Goal: Navigation & Orientation: Find specific page/section

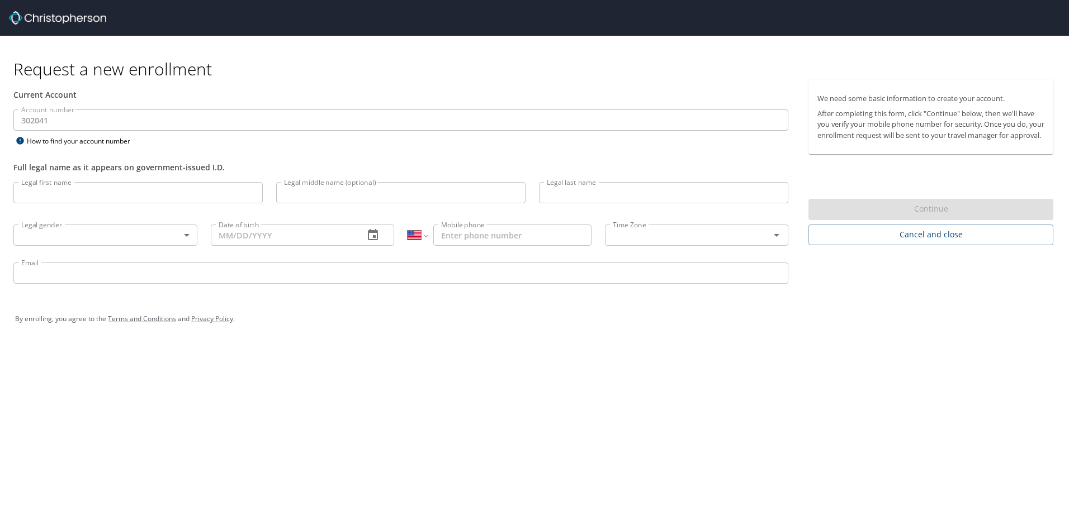
select select "US"
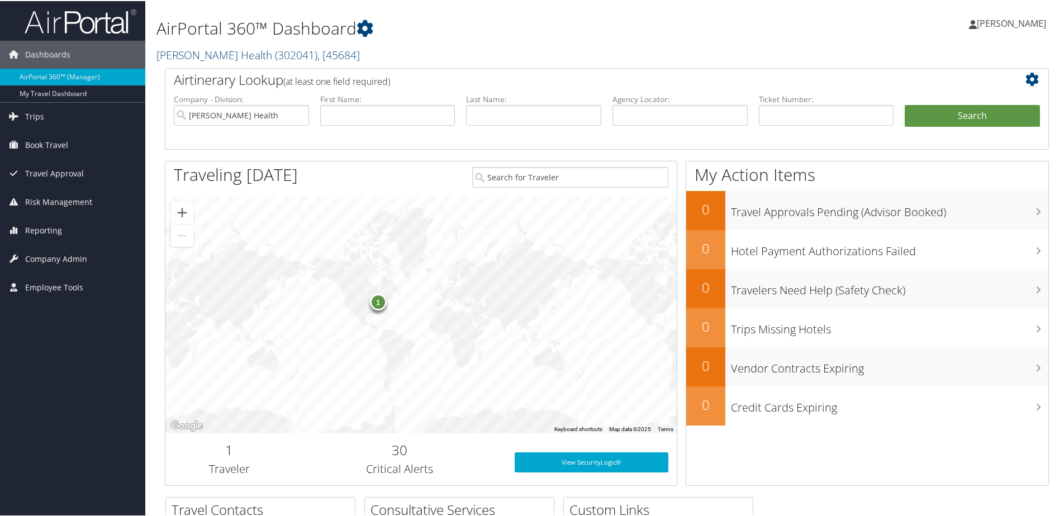
drag, startPoint x: 1045, startPoint y: 1, endPoint x: 741, endPoint y: 48, distance: 307.7
click at [739, 49] on h2 "[PERSON_NAME] Health ( 302041 ) , [ 45684 ]" at bounding box center [456, 53] width 601 height 19
click at [742, 39] on div "Leah Hoskins Leah Hoskins My Settings Travel Agency Contacts View Travel Profil…" at bounding box center [891, 27] width 356 height 43
click at [93, 355] on div "Dashboards AirPortal 360™ (Manager) My Travel Dashboard Trips Airtinerary® Look…" at bounding box center [534, 364] width 1069 height 728
click at [24, 111] on link "Trips" at bounding box center [72, 116] width 145 height 28
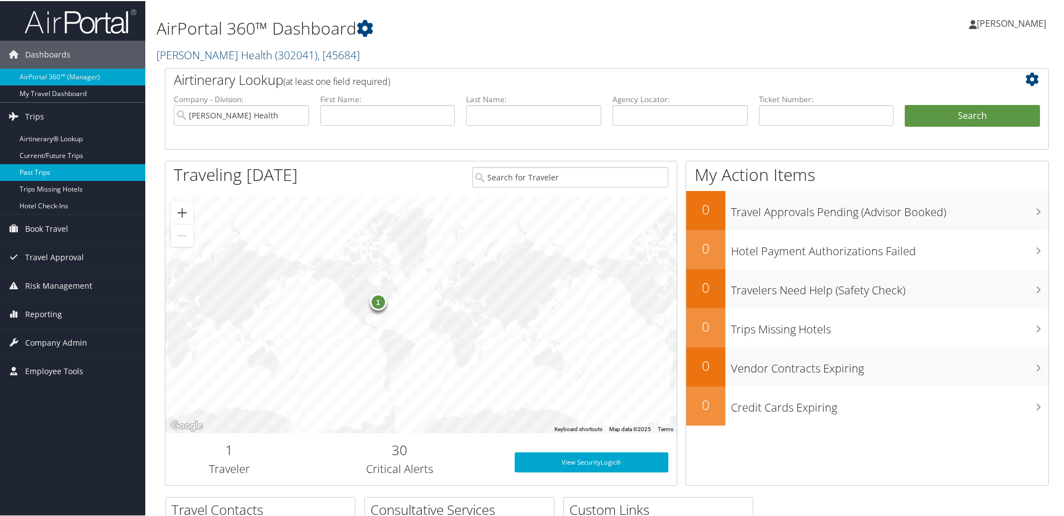
click at [34, 170] on link "Past Trips" at bounding box center [72, 171] width 145 height 17
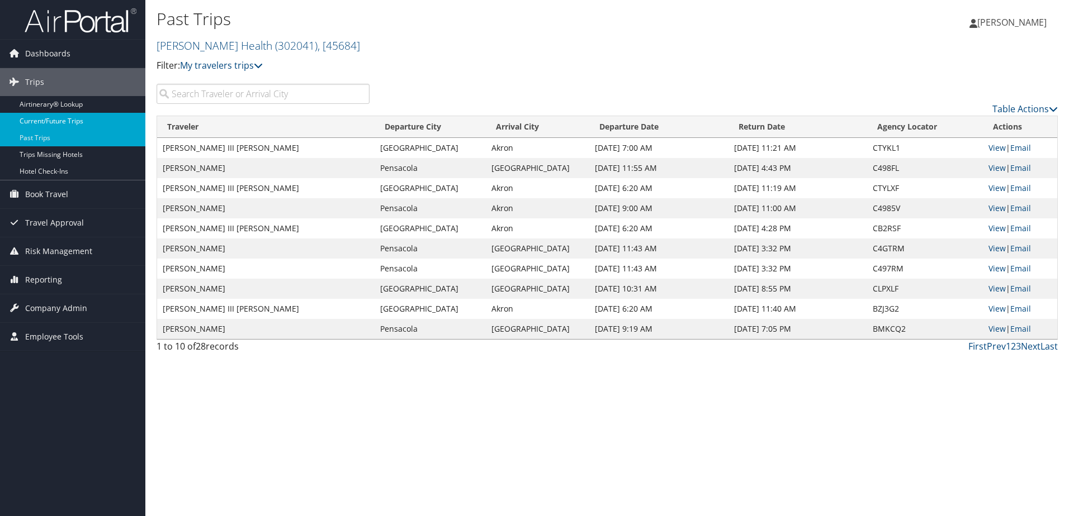
click at [51, 121] on link "Current/Future Trips" at bounding box center [72, 121] width 145 height 17
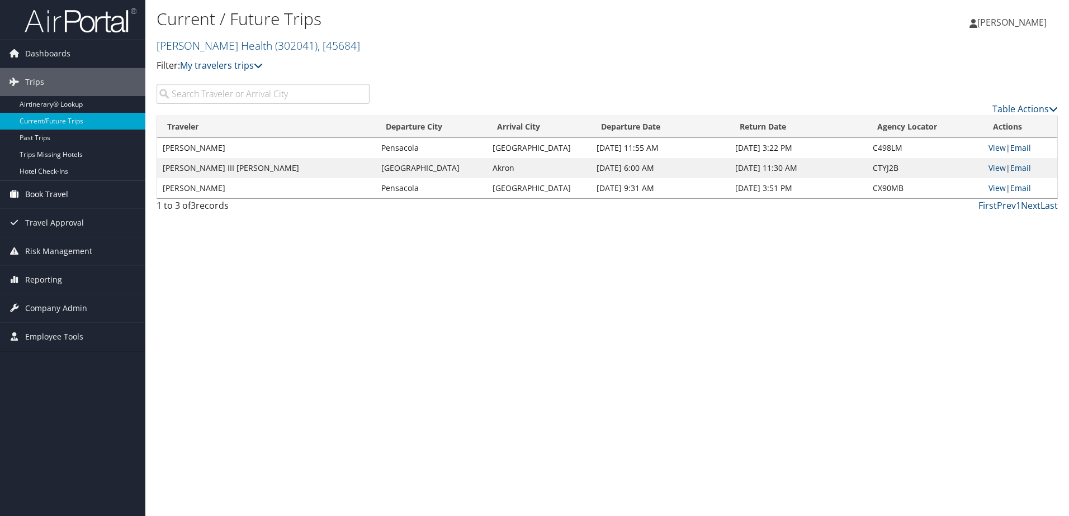
click at [53, 193] on span "Book Travel" at bounding box center [46, 195] width 43 height 28
click at [47, 249] on span "Risk Management" at bounding box center [58, 252] width 67 height 28
